Goal: Task Accomplishment & Management: Manage account settings

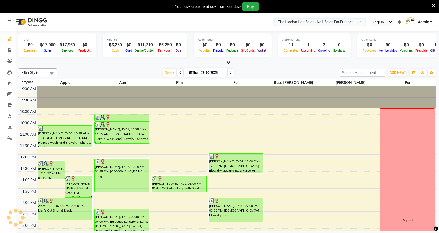
scroll to position [91, 0]
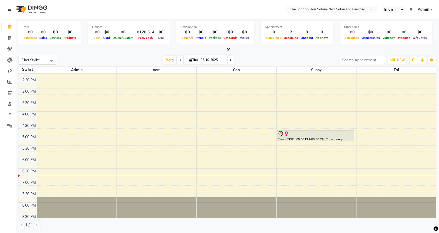
scroll to position [146, 0]
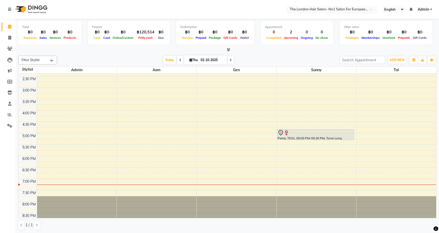
click at [326, 12] on input "text" at bounding box center [326, 9] width 75 height 5
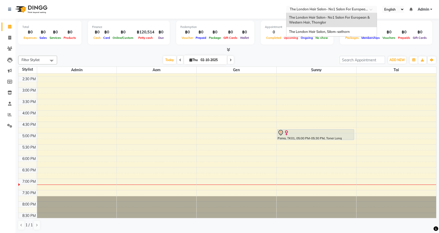
click at [328, 34] on div "The London Hair Salon, Silom-sathorn" at bounding box center [331, 31] width 90 height 9
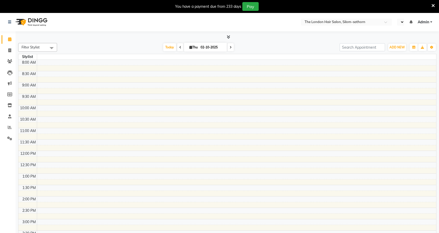
select select "en"
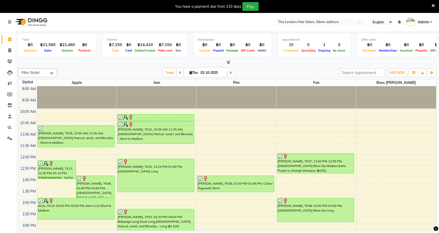
click at [329, 24] on input "text" at bounding box center [314, 22] width 75 height 5
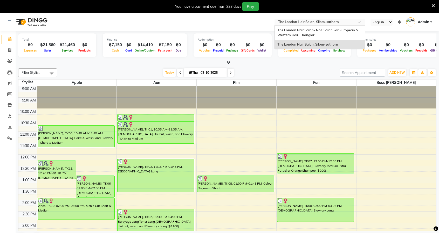
click at [315, 35] on div "The London Hair Salon- No1 Salon For European & Western Hair, Thonglor" at bounding box center [320, 33] width 90 height 14
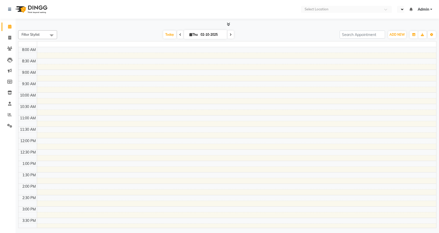
select select "en"
